Goal: Information Seeking & Learning: Learn about a topic

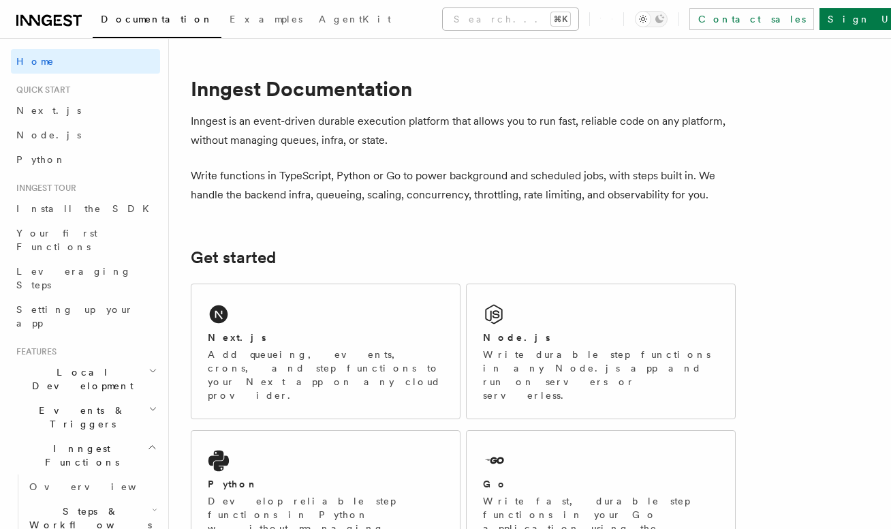
click at [487, 21] on button "Search... ⌘K" at bounding box center [511, 19] width 136 height 22
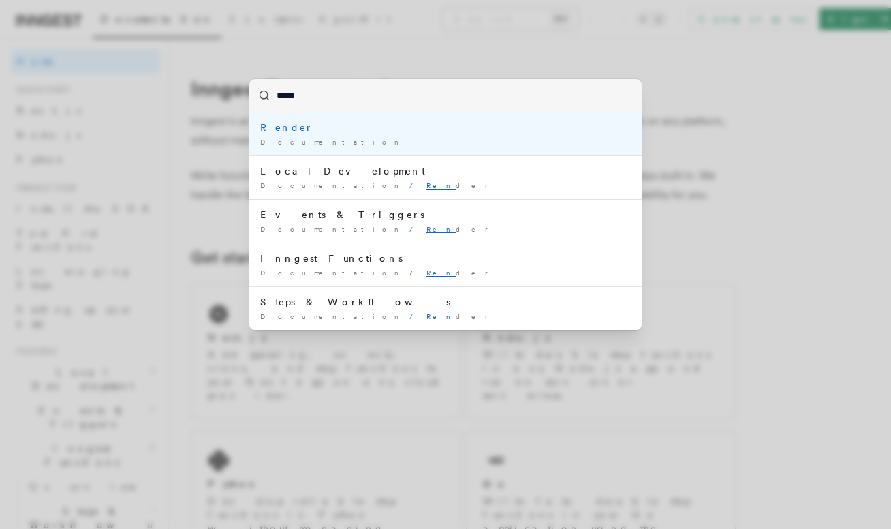
type input "******"
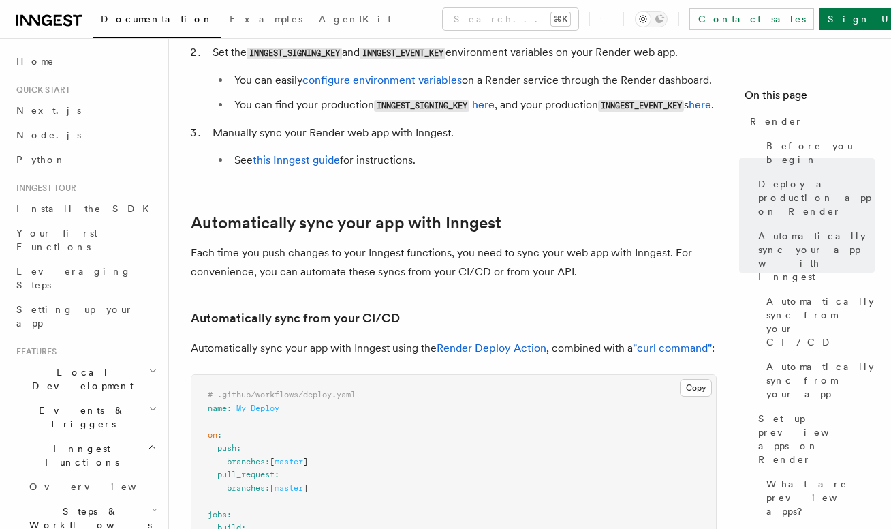
scroll to position [524, 0]
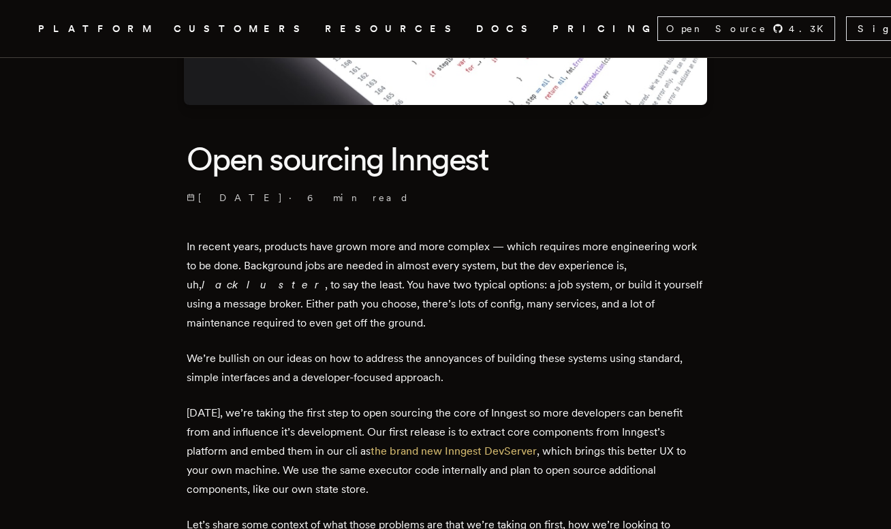
scroll to position [346, 0]
